Goal: Information Seeking & Learning: Learn about a topic

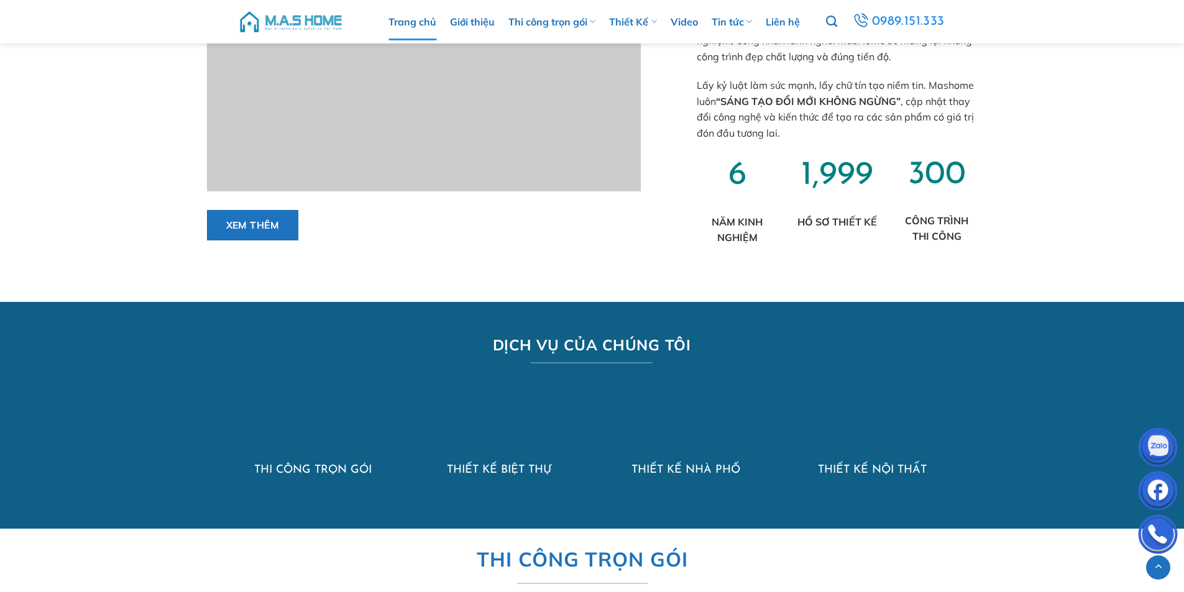
scroll to position [871, 0]
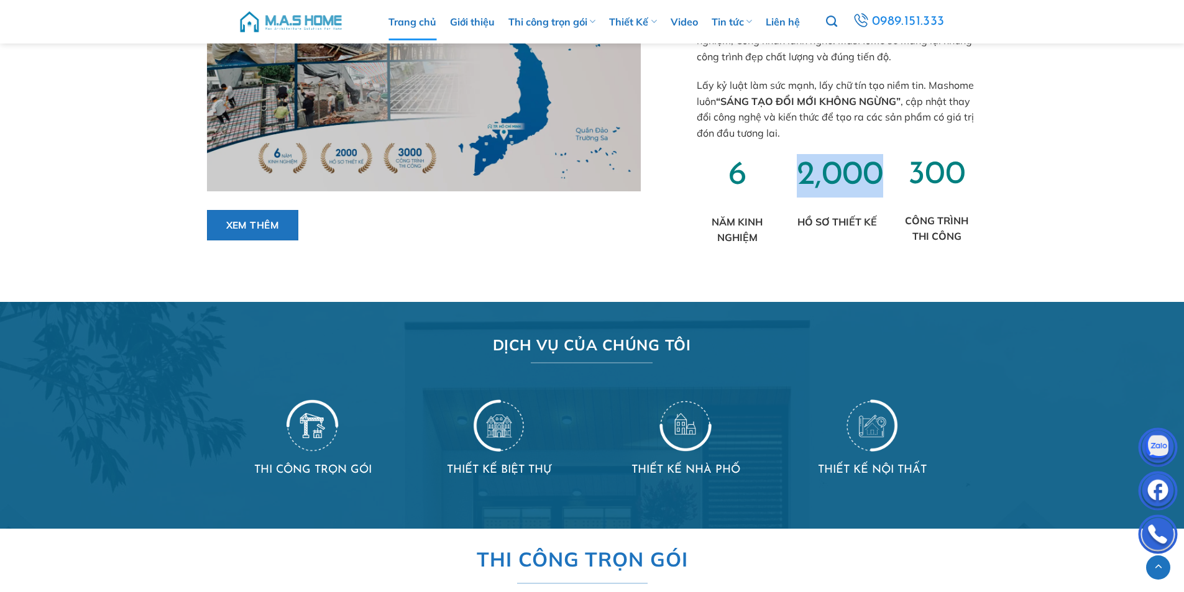
drag, startPoint x: 802, startPoint y: 176, endPoint x: 886, endPoint y: 176, distance: 83.9
click at [886, 176] on div "2,000 HỒ SƠ THIẾT KẾ" at bounding box center [837, 209] width 100 height 111
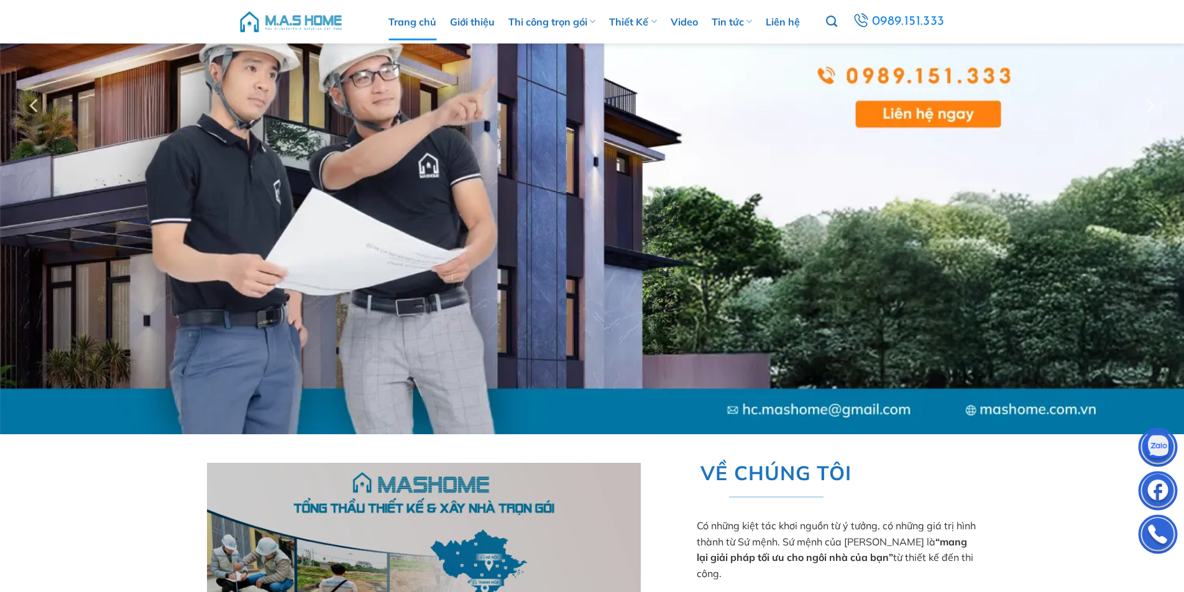
scroll to position [186, 0]
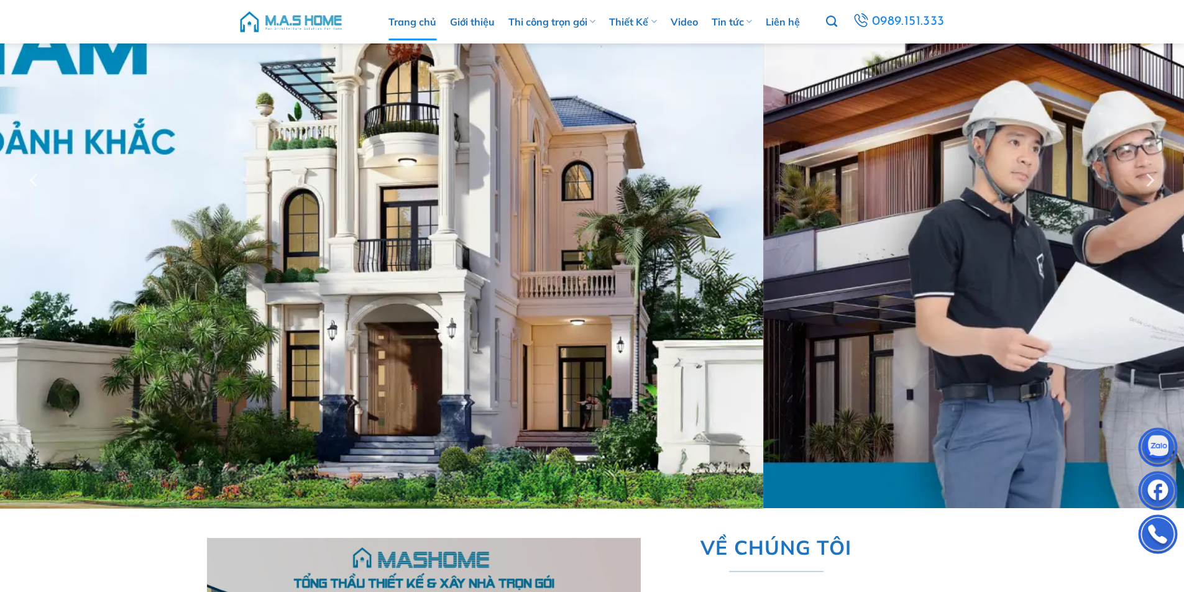
click at [188, 250] on div at bounding box center [592, 180] width 1184 height 658
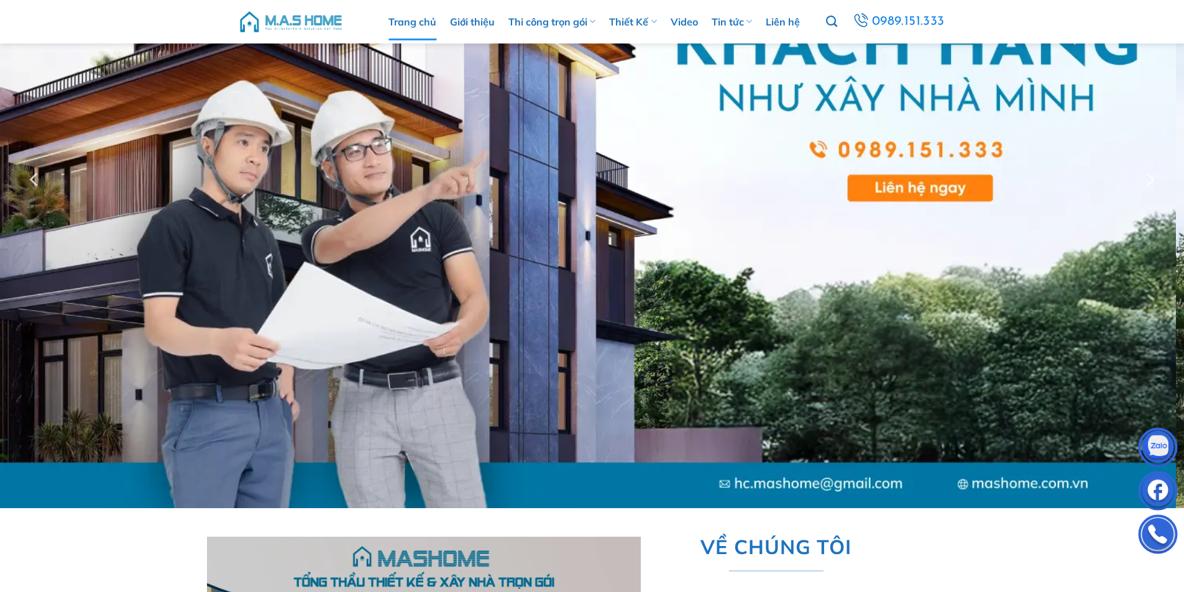
click at [152, 207] on div at bounding box center [592, 179] width 1184 height 657
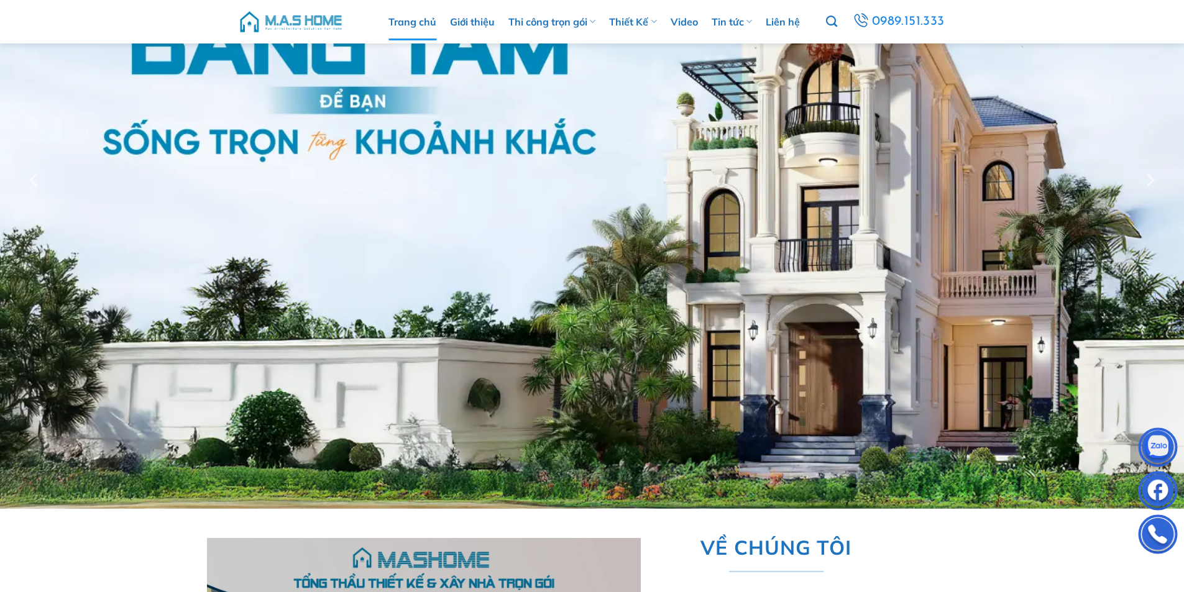
click at [0, 163] on div at bounding box center [592, 180] width 1184 height 658
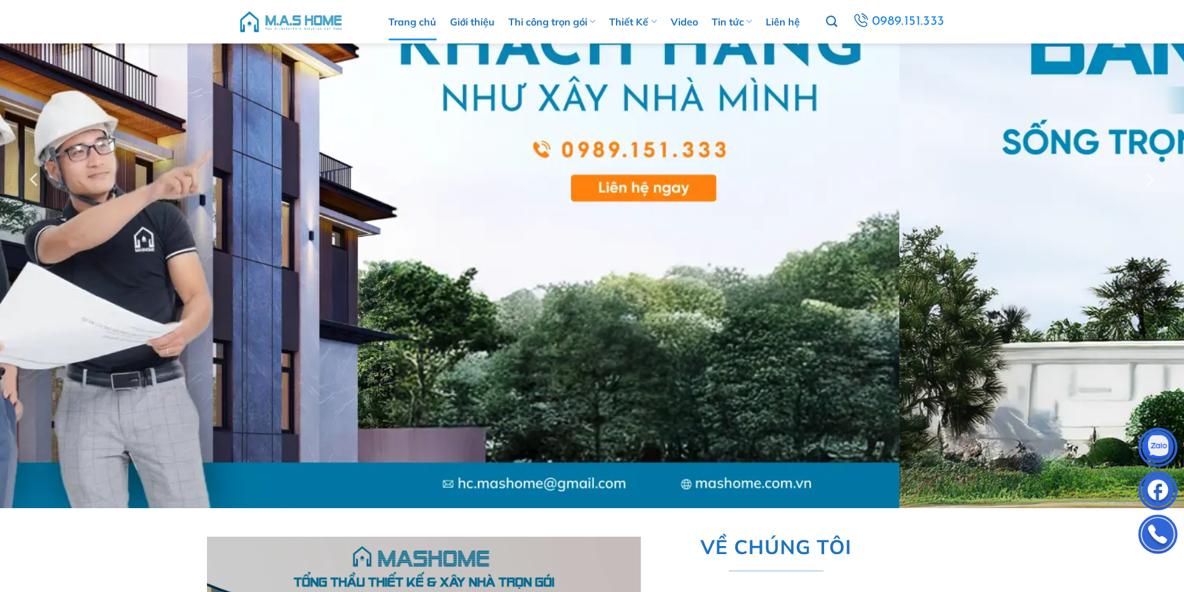
click at [0, 141] on div at bounding box center [592, 179] width 1184 height 657
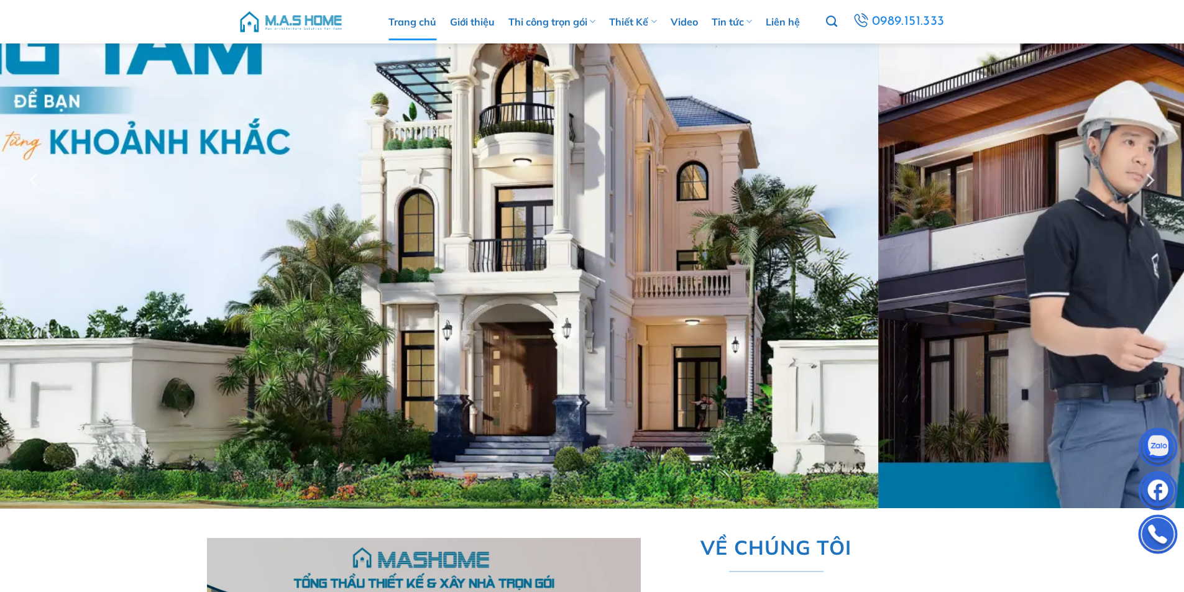
click at [0, 171] on div at bounding box center [592, 180] width 1184 height 658
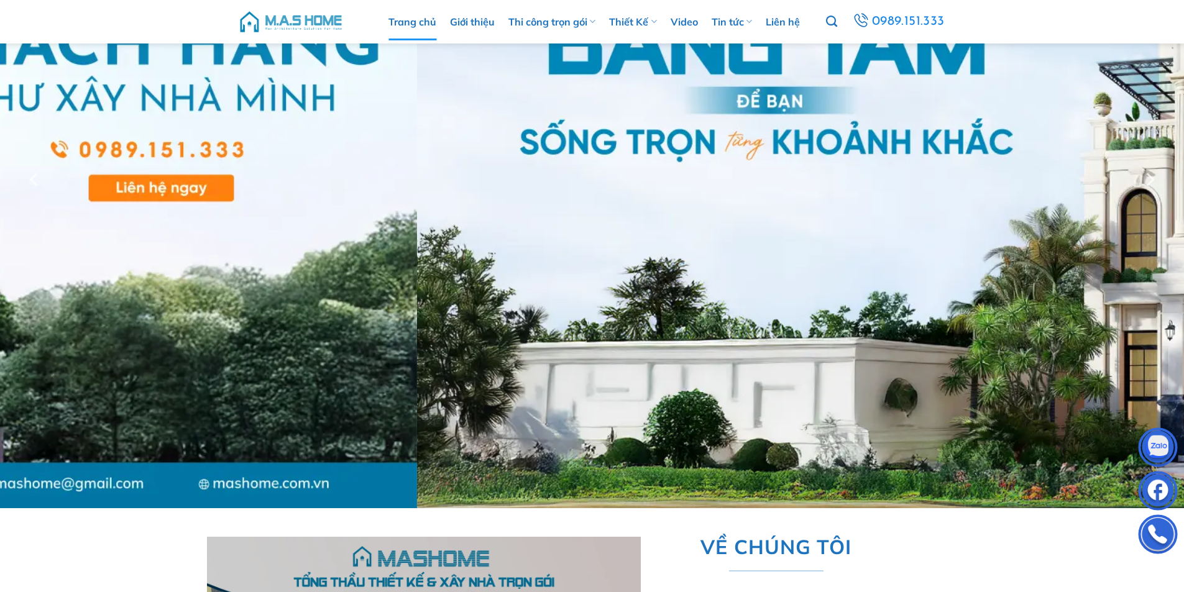
click at [0, 310] on div at bounding box center [592, 179] width 1184 height 657
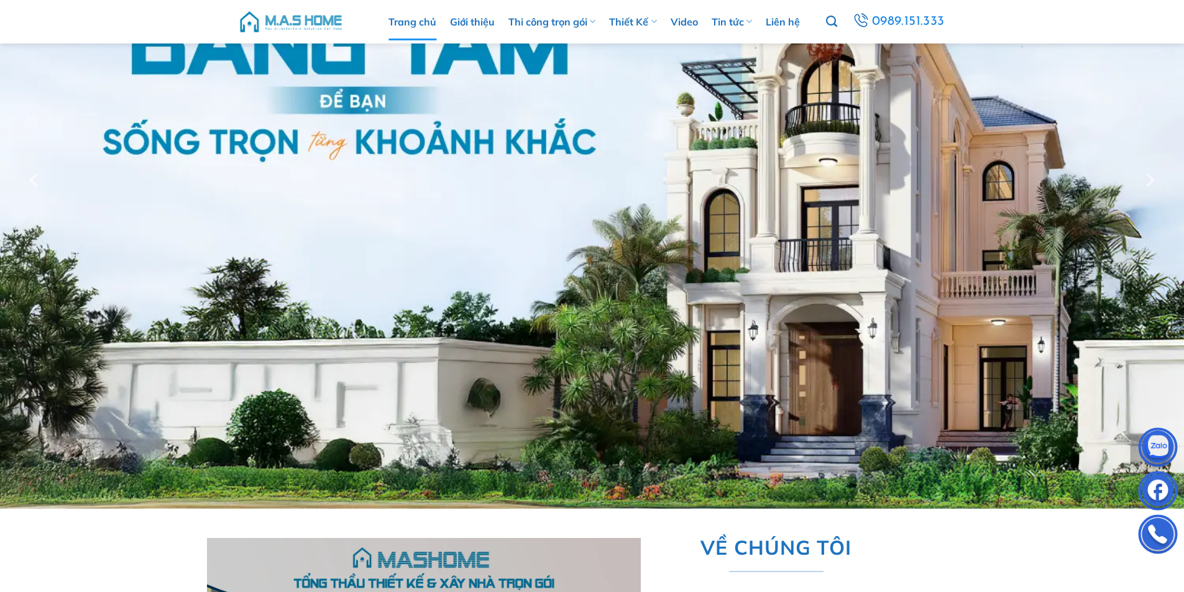
click at [95, 303] on div at bounding box center [592, 180] width 1184 height 658
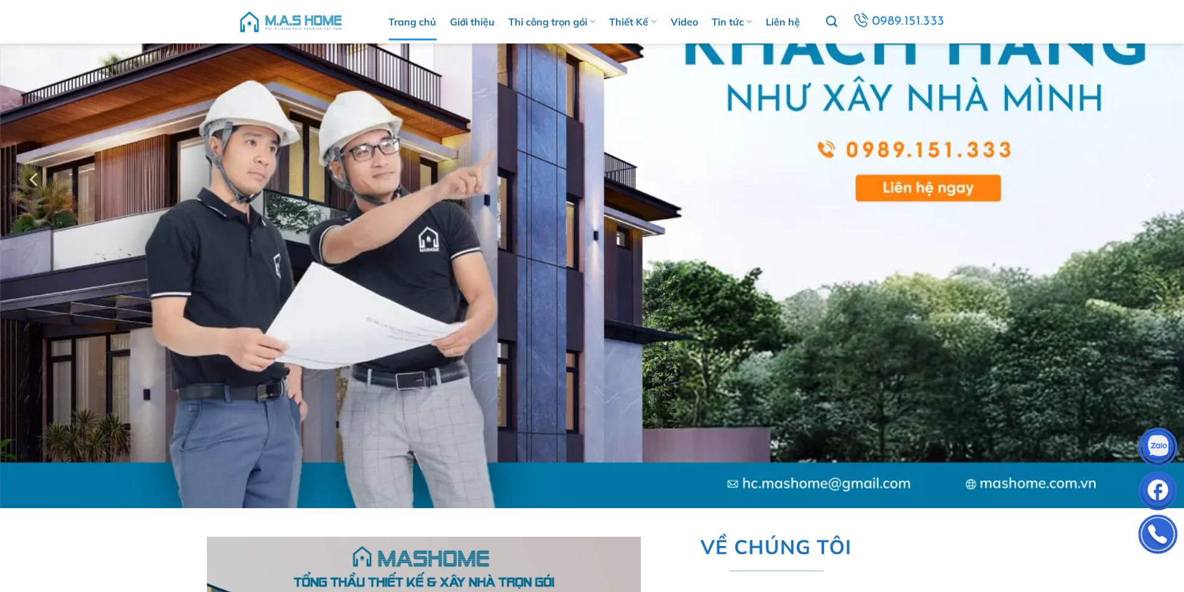
click at [0, 288] on div at bounding box center [592, 179] width 1184 height 657
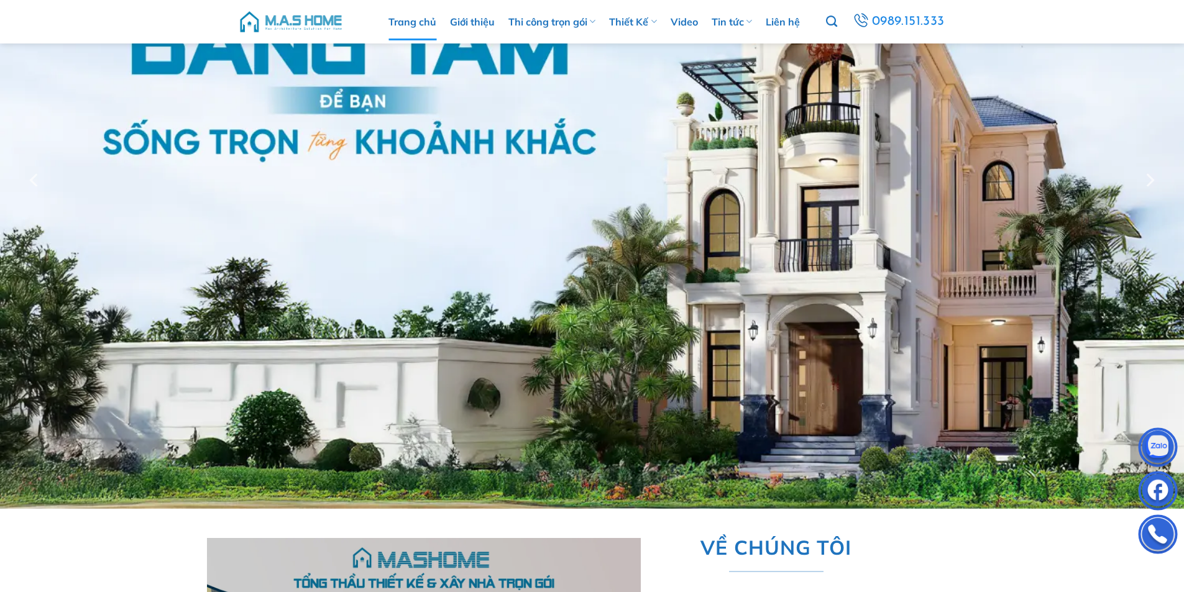
click at [185, 281] on div at bounding box center [592, 180] width 1184 height 658
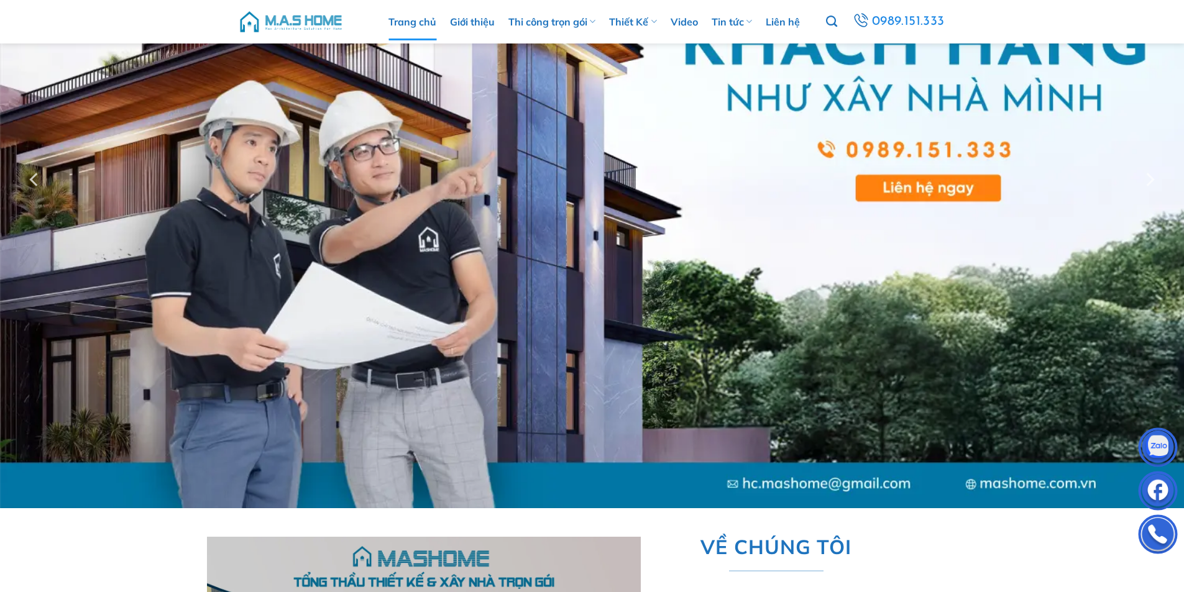
click at [0, 293] on div at bounding box center [592, 179] width 1184 height 657
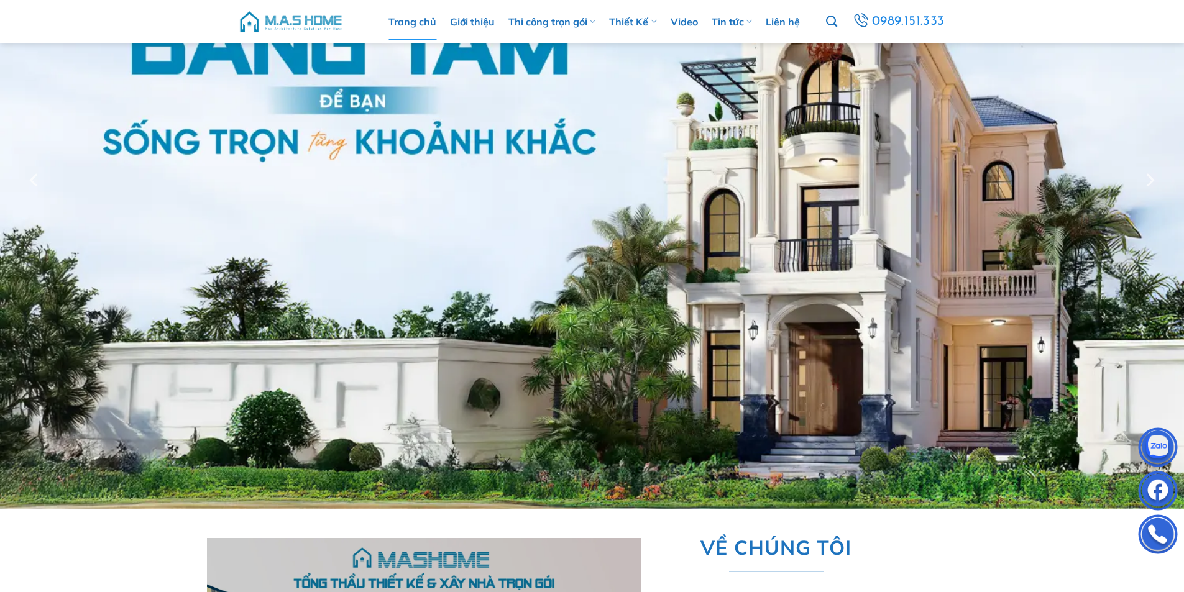
click at [0, 266] on div at bounding box center [592, 180] width 1184 height 658
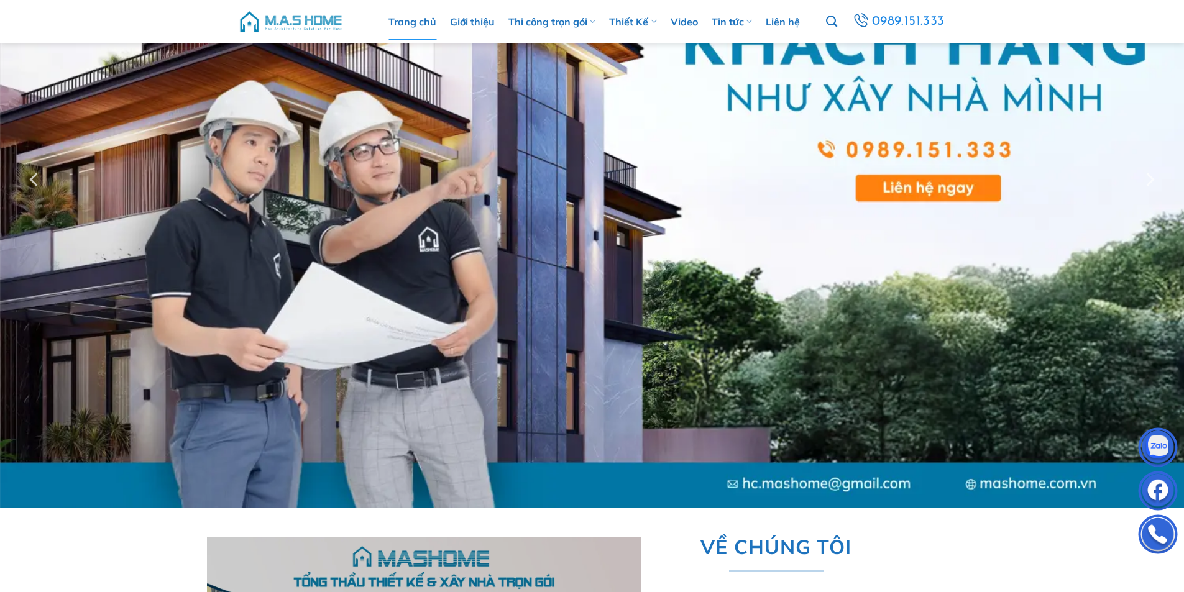
click at [0, 281] on div at bounding box center [592, 179] width 1184 height 657
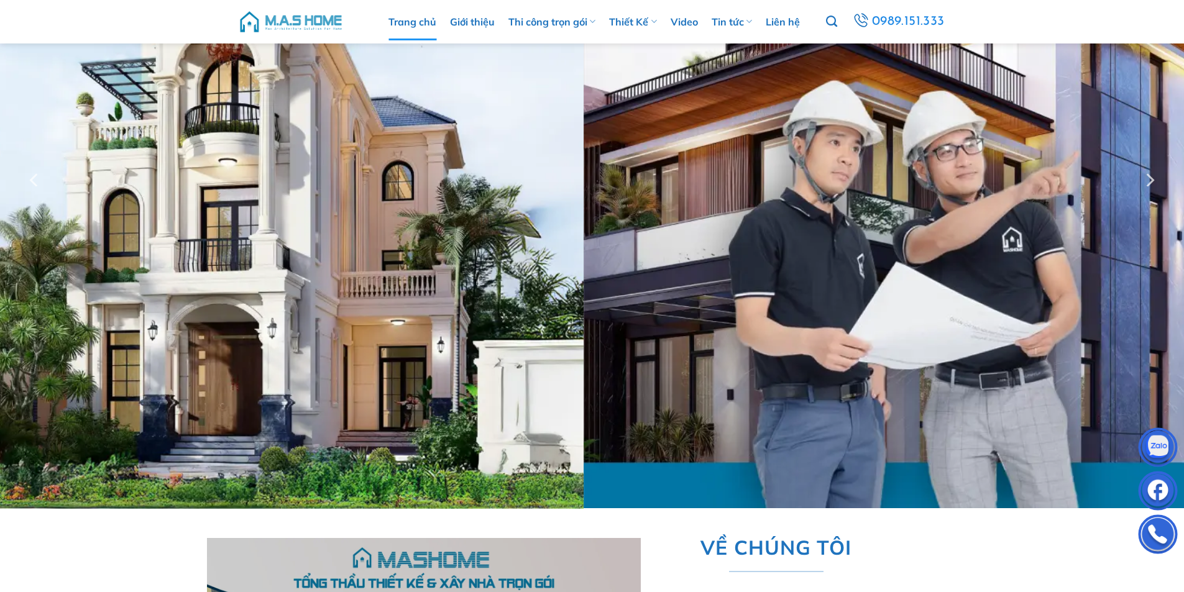
click at [0, 267] on div at bounding box center [592, 180] width 1184 height 658
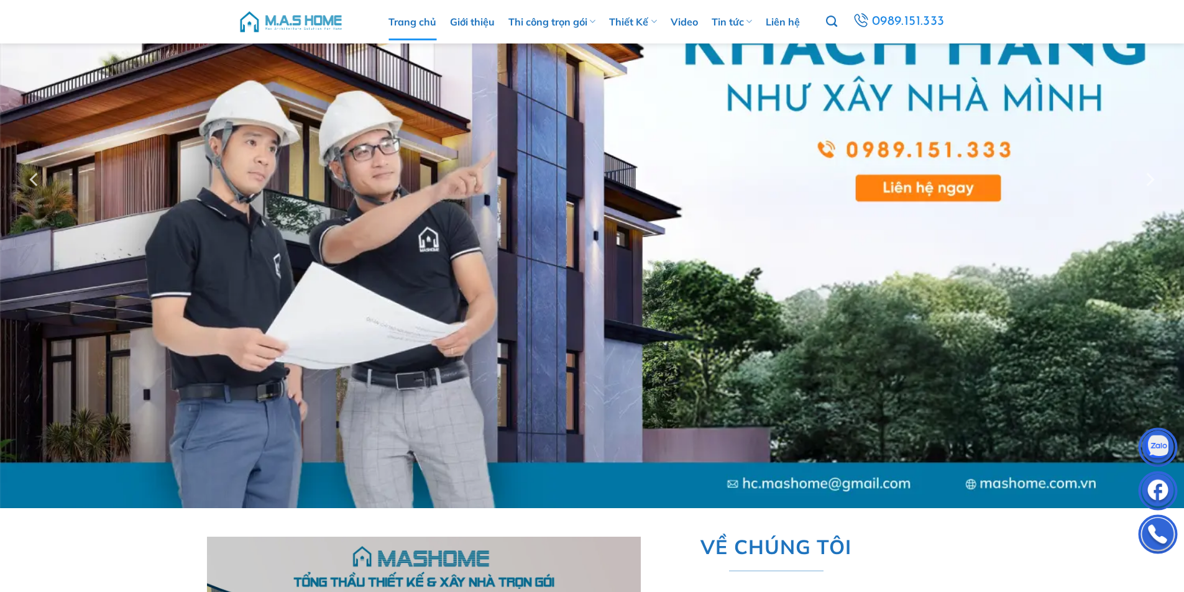
click at [0, 236] on div at bounding box center [592, 179] width 1184 height 657
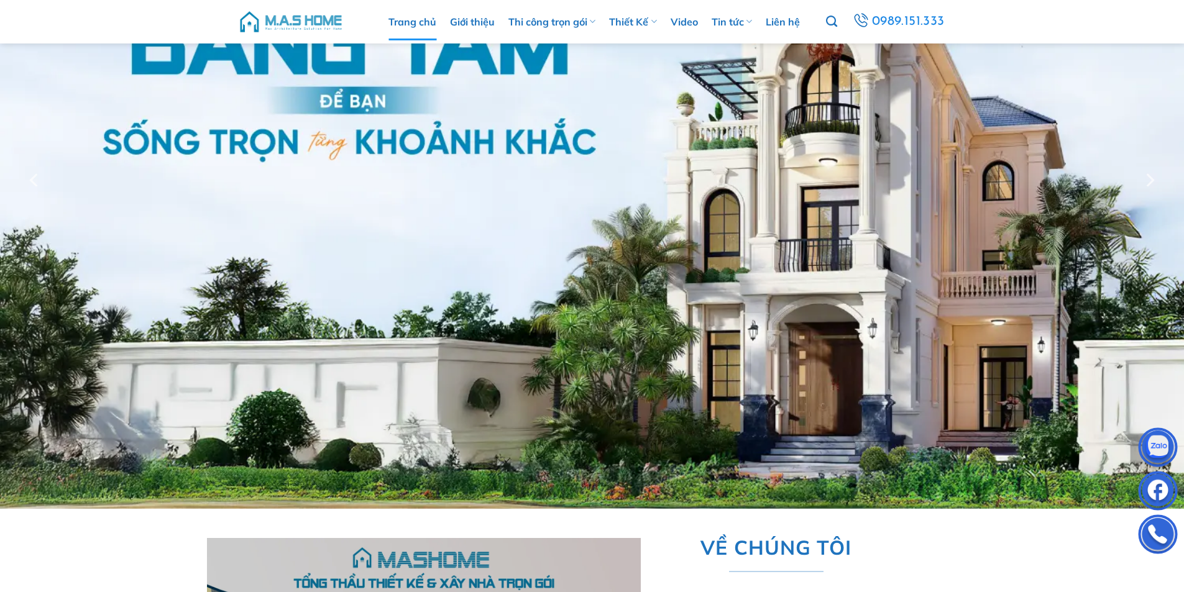
click at [0, 273] on div at bounding box center [592, 180] width 1184 height 658
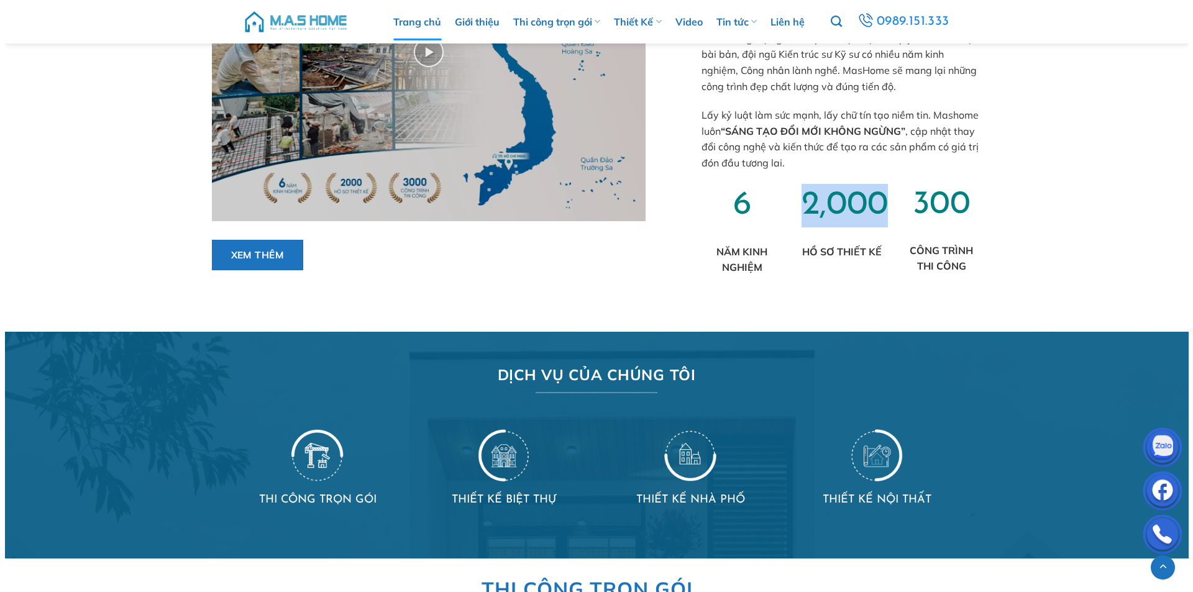
scroll to position [684, 0]
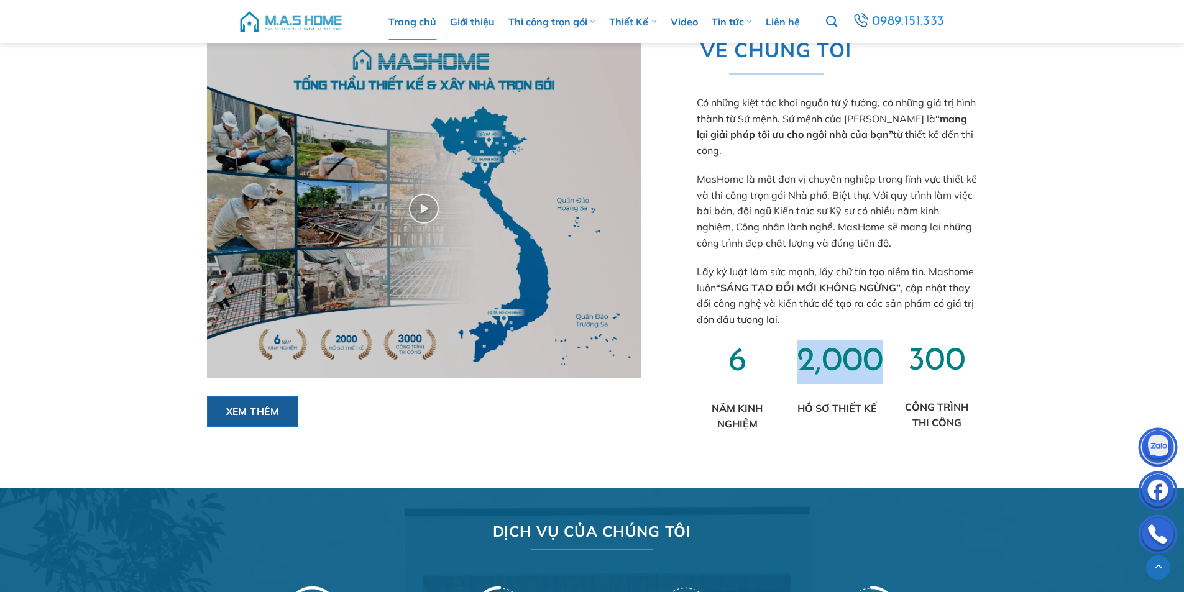
click at [275, 413] on span "Xem thêm" at bounding box center [252, 412] width 53 height 16
click at [598, 280] on img at bounding box center [424, 208] width 434 height 337
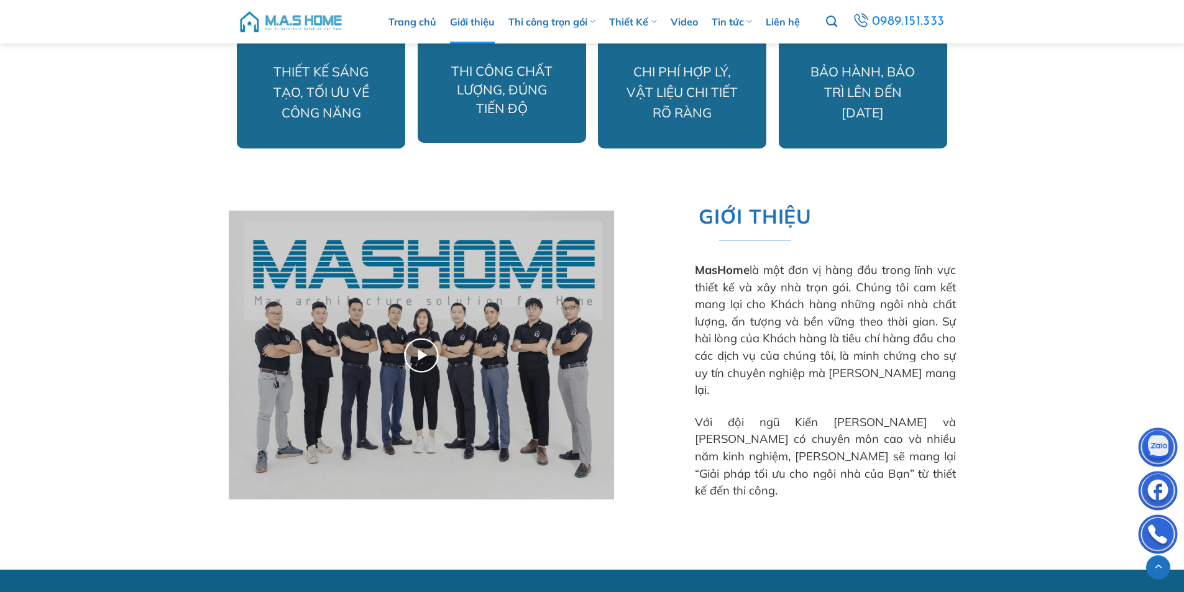
scroll to position [435, 0]
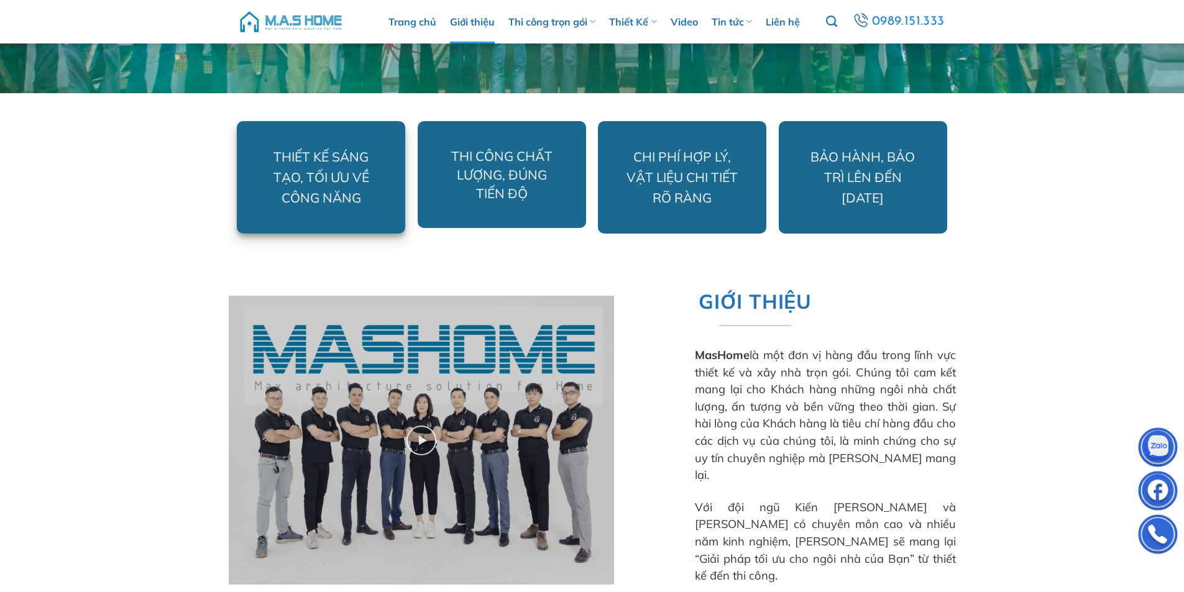
click at [319, 176] on span "THIẾT KẾ SÁNG TẠO, TỐI ƯU VỀ CÔNG NĂNG" at bounding box center [321, 178] width 96 height 58
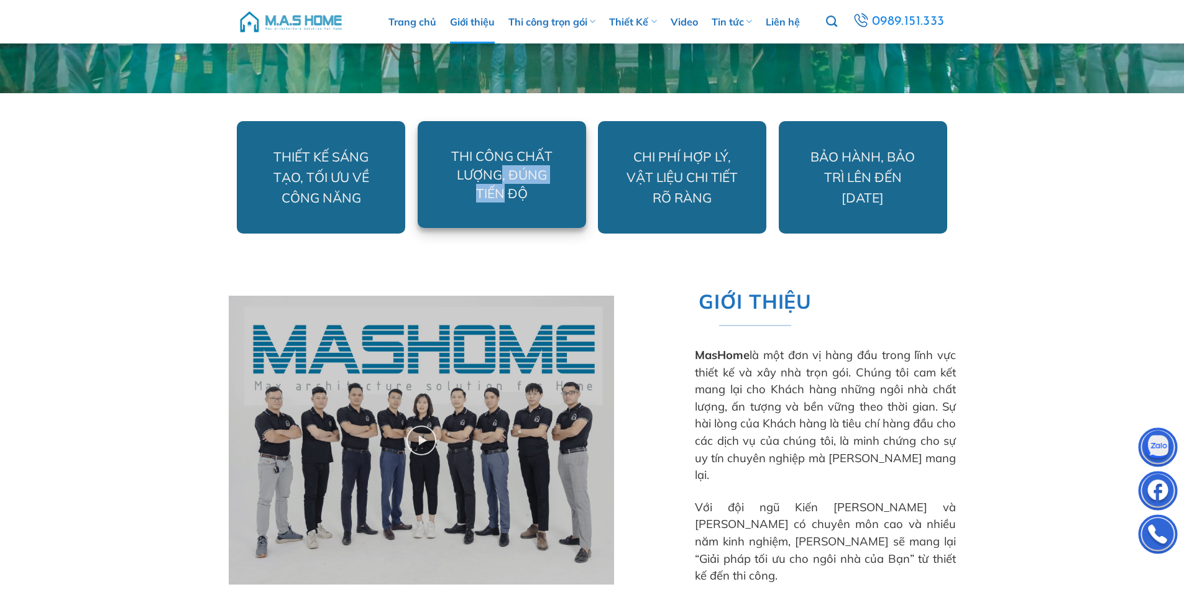
click at [502, 181] on span "THI CÔNG CHẤT LƯỢNG, ĐÚNG TIẾN ĐỘ" at bounding box center [501, 174] width 101 height 53
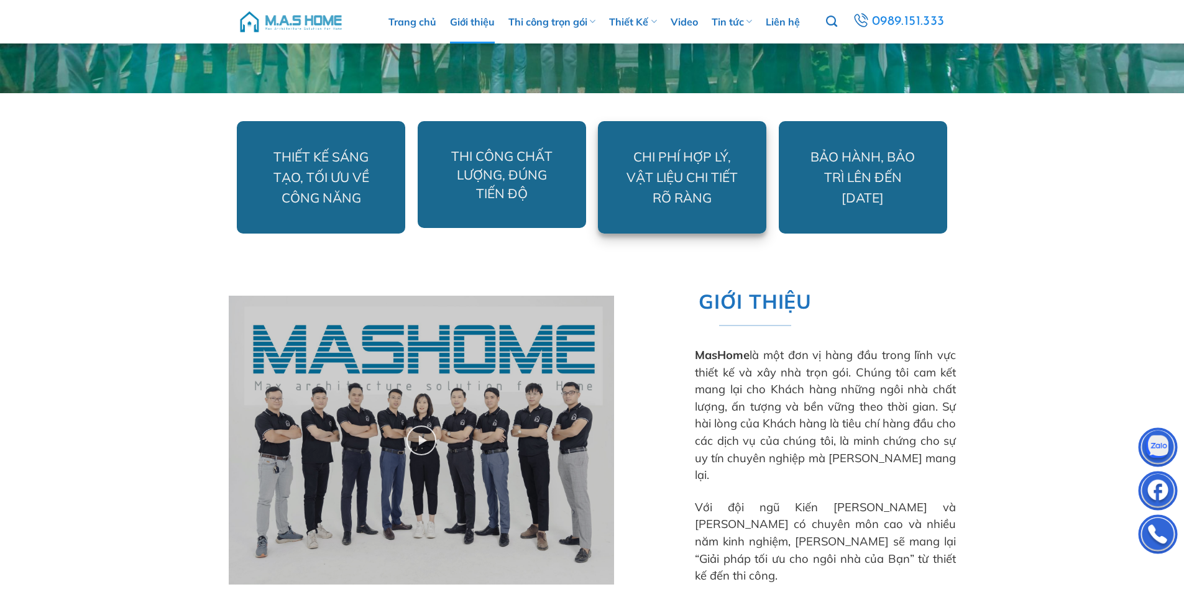
click at [679, 199] on p "CHI PHÍ HỢP LÝ, VẬT LIỆU CHI TIẾT RÕ RÀNG" at bounding box center [682, 178] width 118 height 62
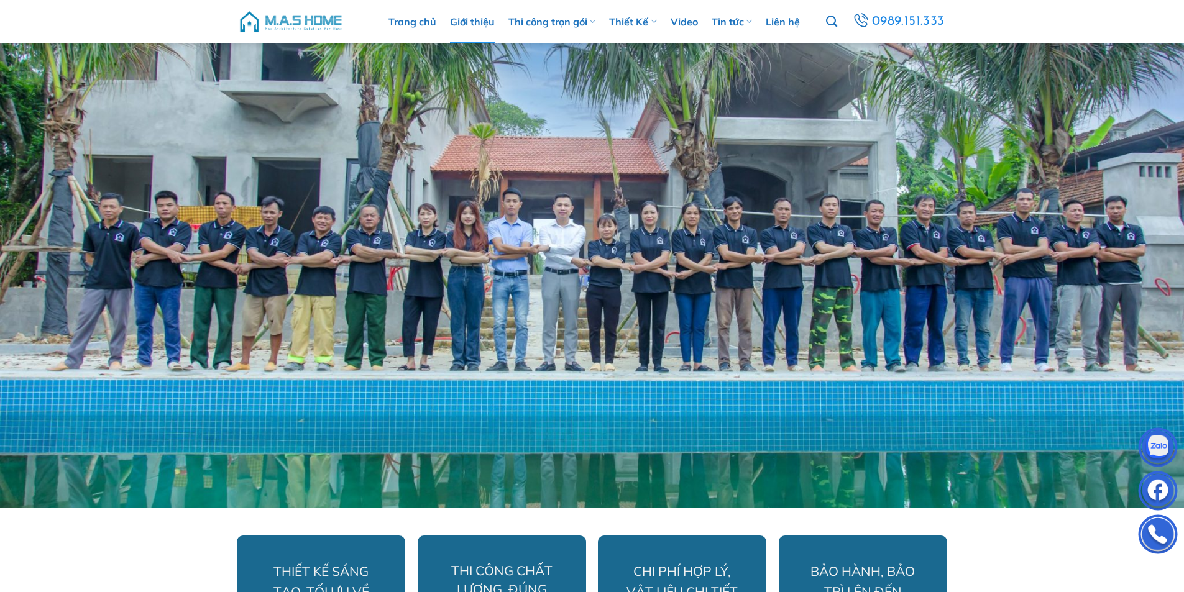
scroll to position [0, 0]
